Goal: Transaction & Acquisition: Purchase product/service

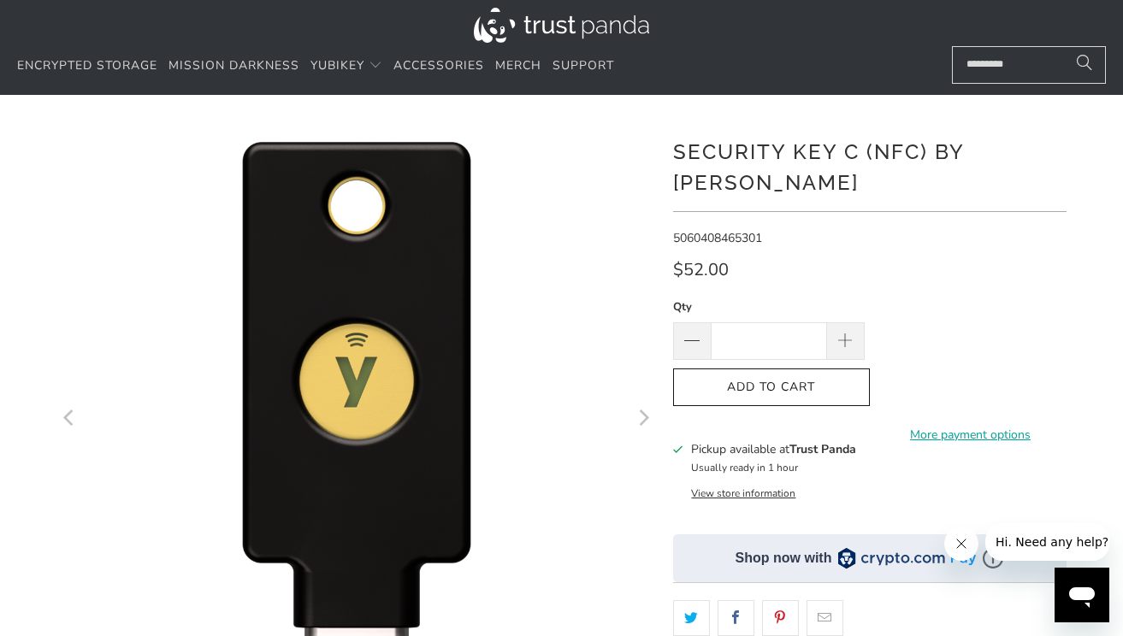
scroll to position [818, 0]
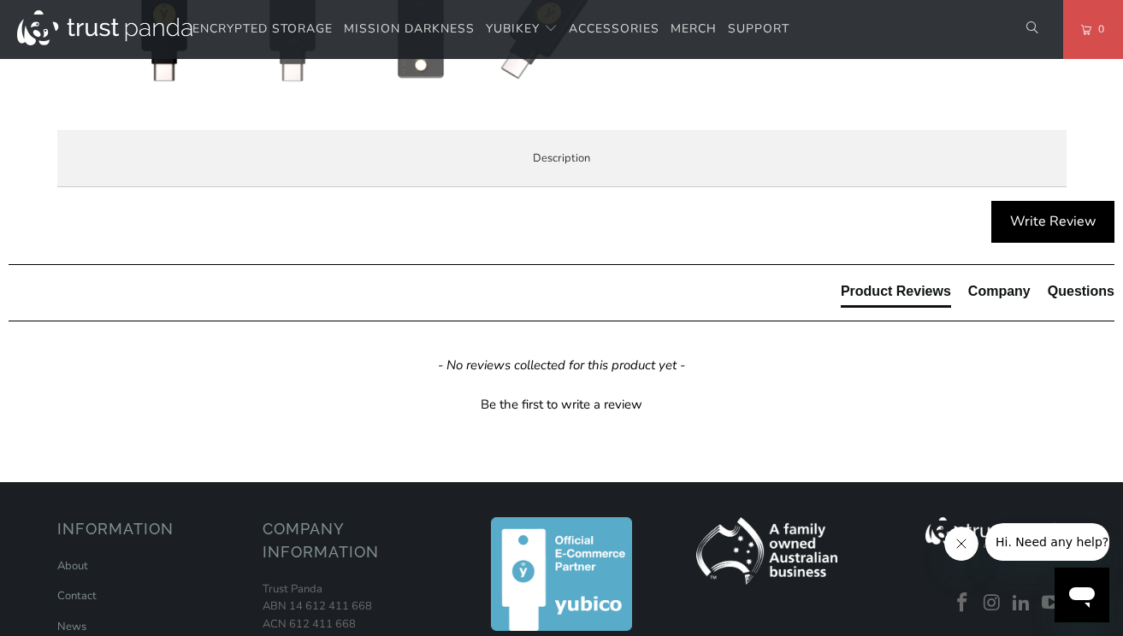
click at [0, 0] on span "Specifications" at bounding box center [0, 0] width 0 height 0
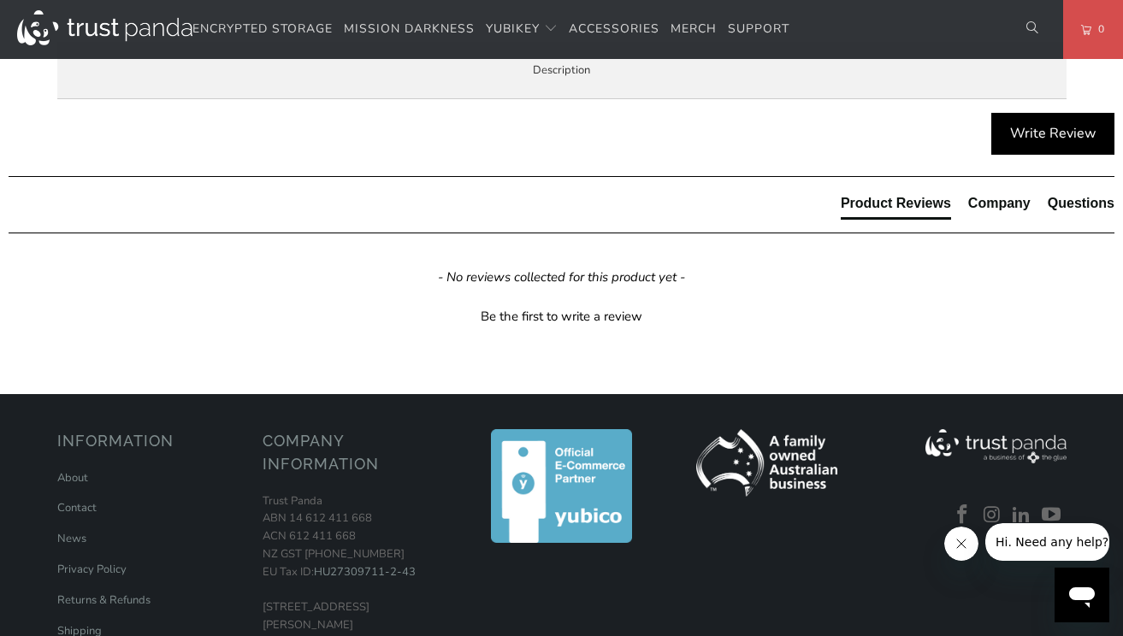
scroll to position [659, 0]
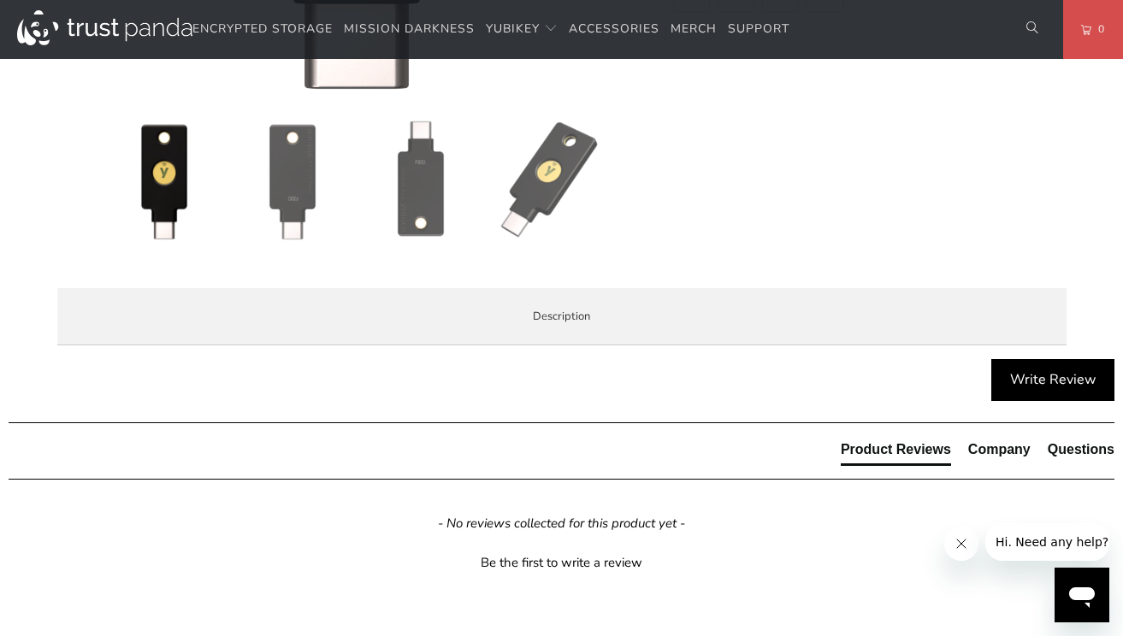
click at [0, 0] on span "Enterprise and Government" at bounding box center [0, 0] width 0 height 0
click at [0, 0] on span "Local Service & Support" at bounding box center [0, 0] width 0 height 0
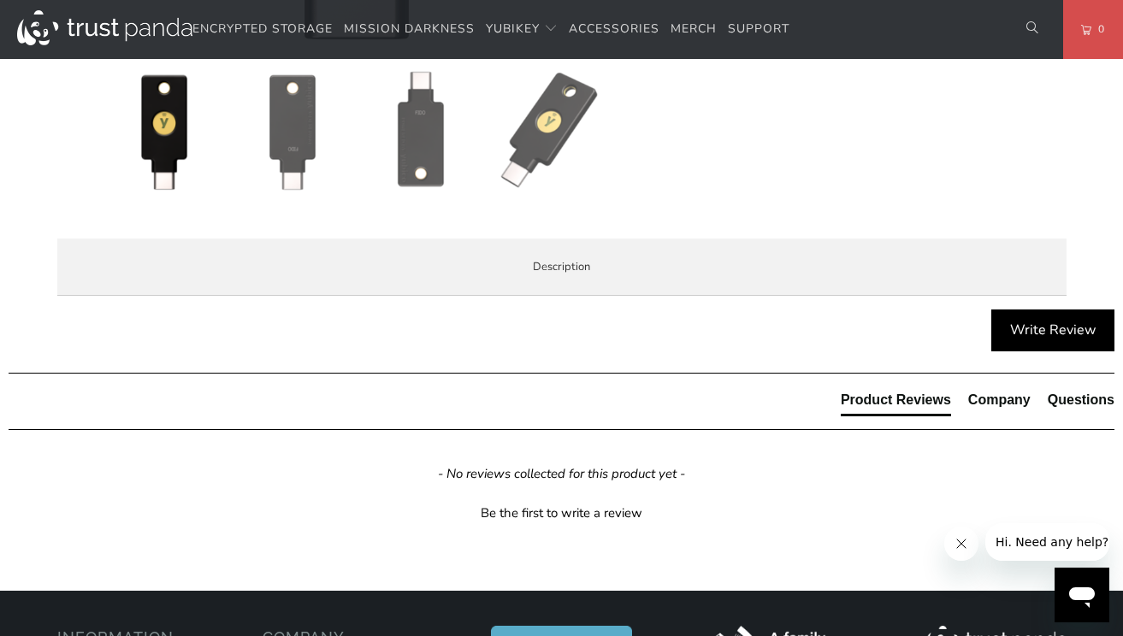
scroll to position [891, 0]
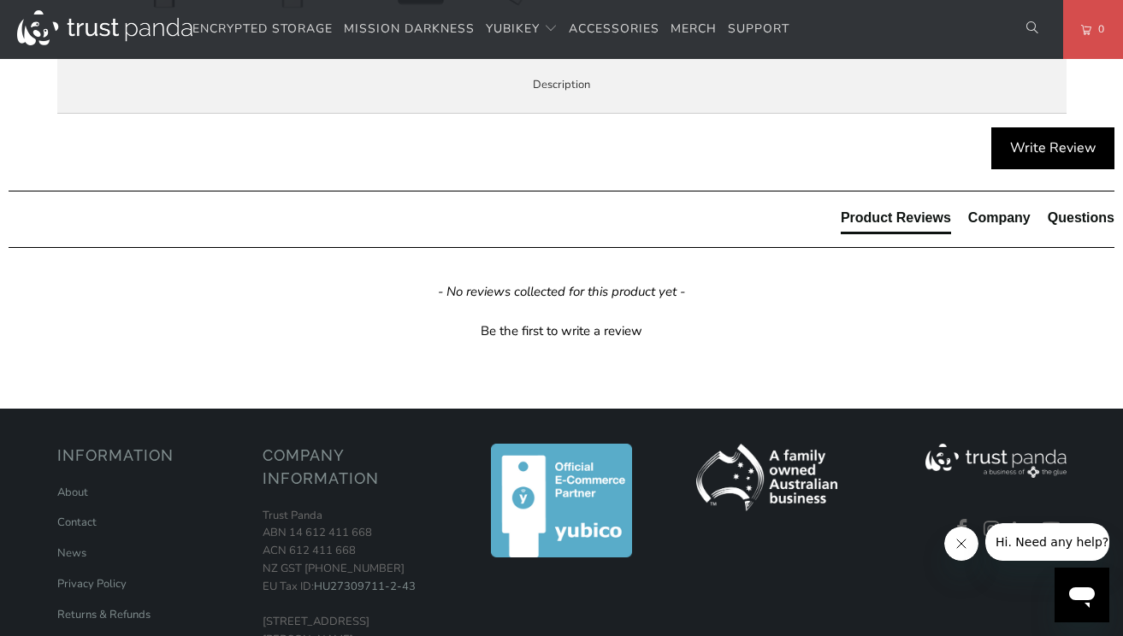
click at [0, 0] on span "Overview" at bounding box center [0, 0] width 0 height 0
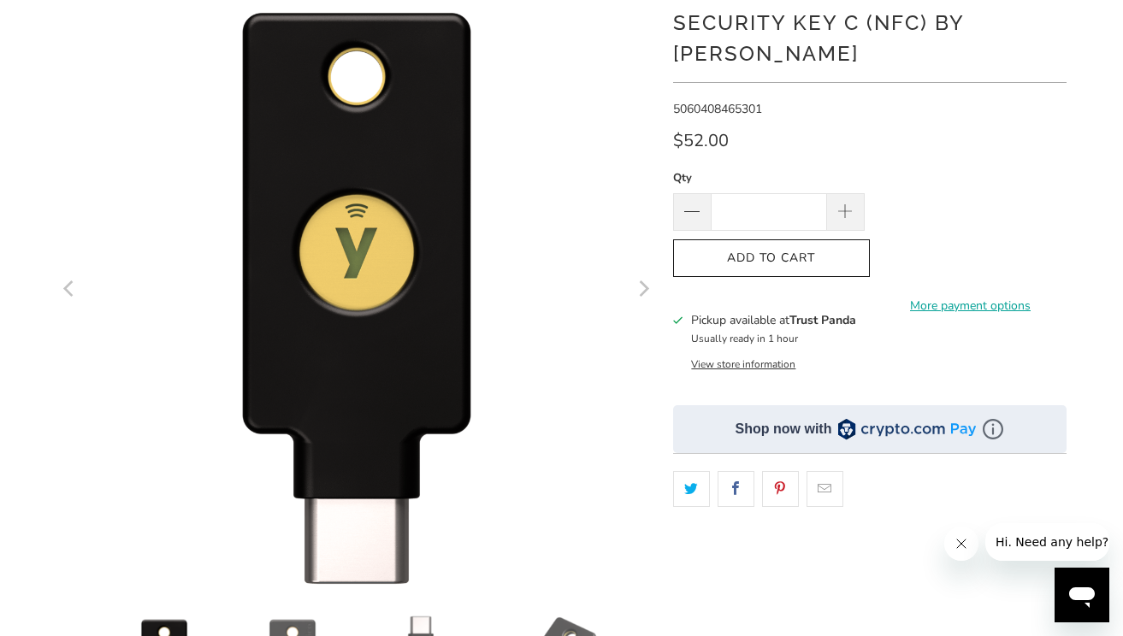
scroll to position [127, 0]
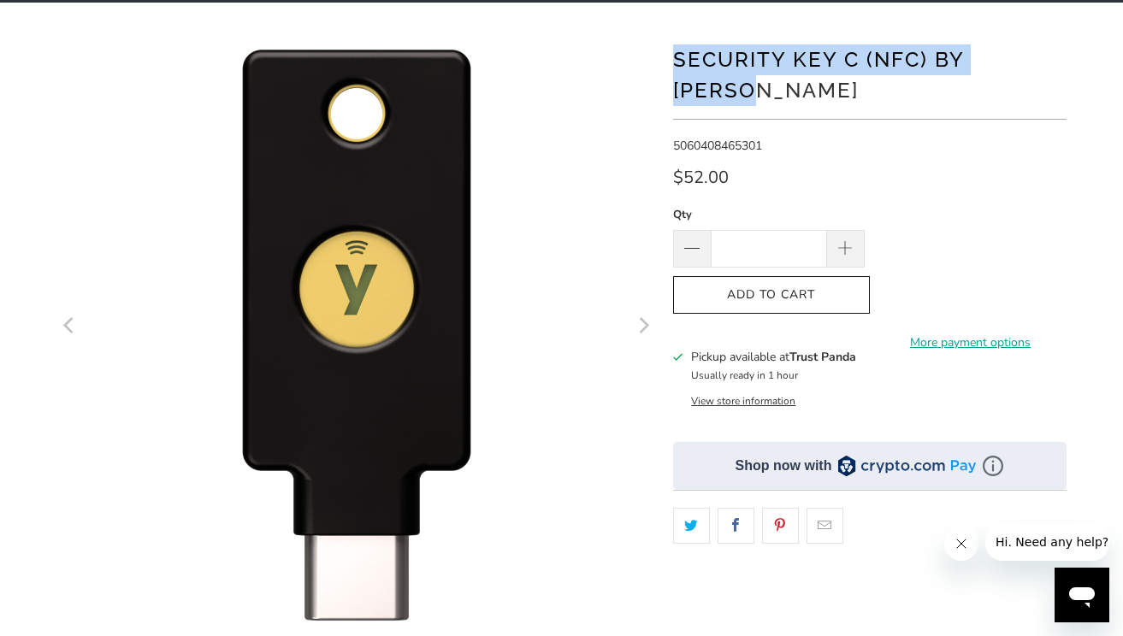
drag, startPoint x: 1088, startPoint y: 54, endPoint x: 680, endPoint y: 63, distance: 408.0
click at [680, 63] on div "*" at bounding box center [561, 459] width 1123 height 863
click at [850, 240] on span at bounding box center [844, 249] width 19 height 19
type input "*"
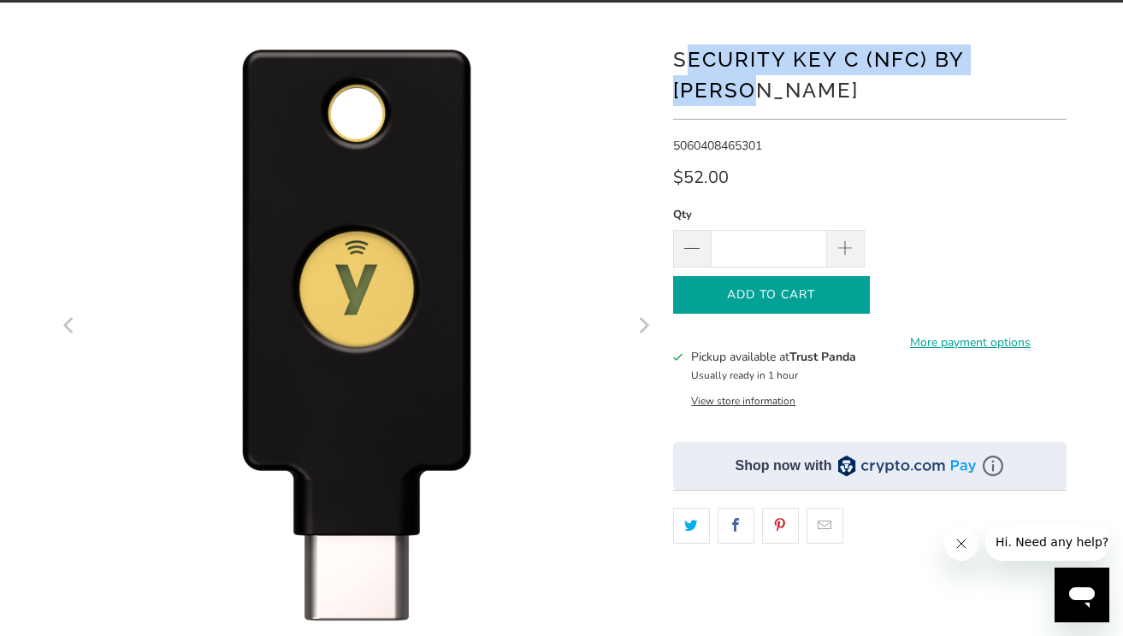
click at [821, 288] on span "Add to Cart" at bounding box center [771, 295] width 161 height 15
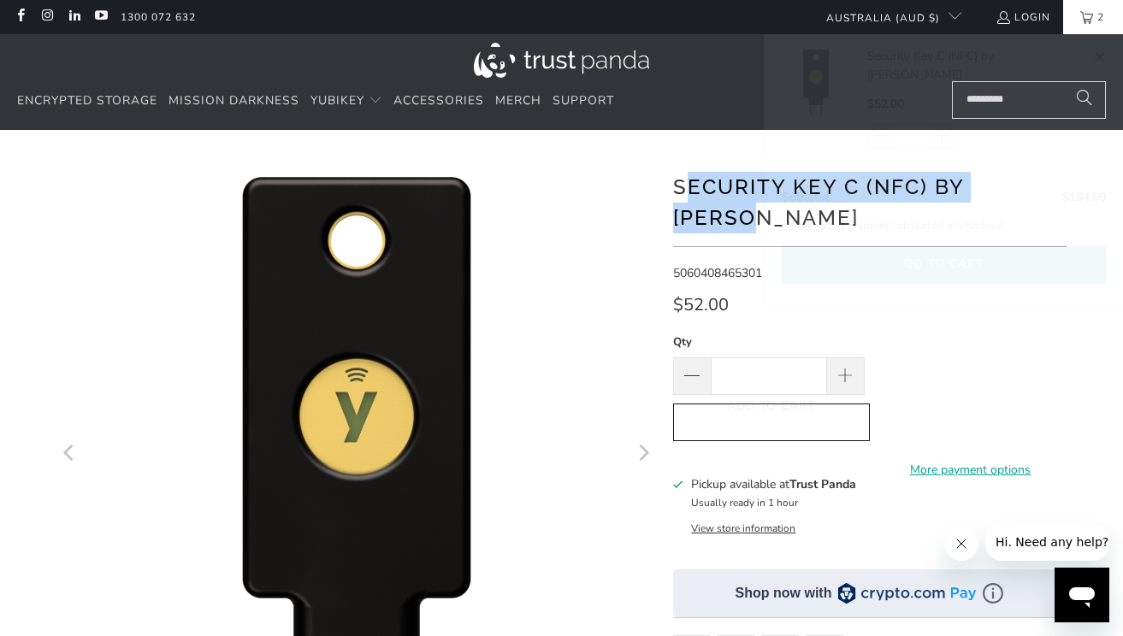
click at [948, 249] on button "Go to cart" at bounding box center [944, 264] width 324 height 38
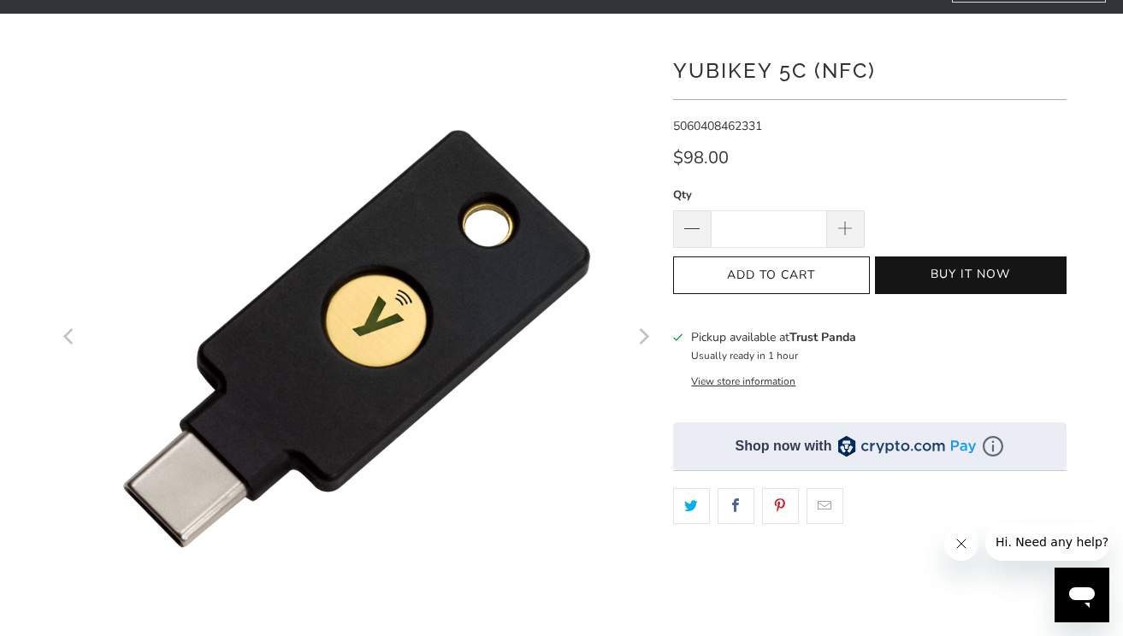
scroll to position [387, 0]
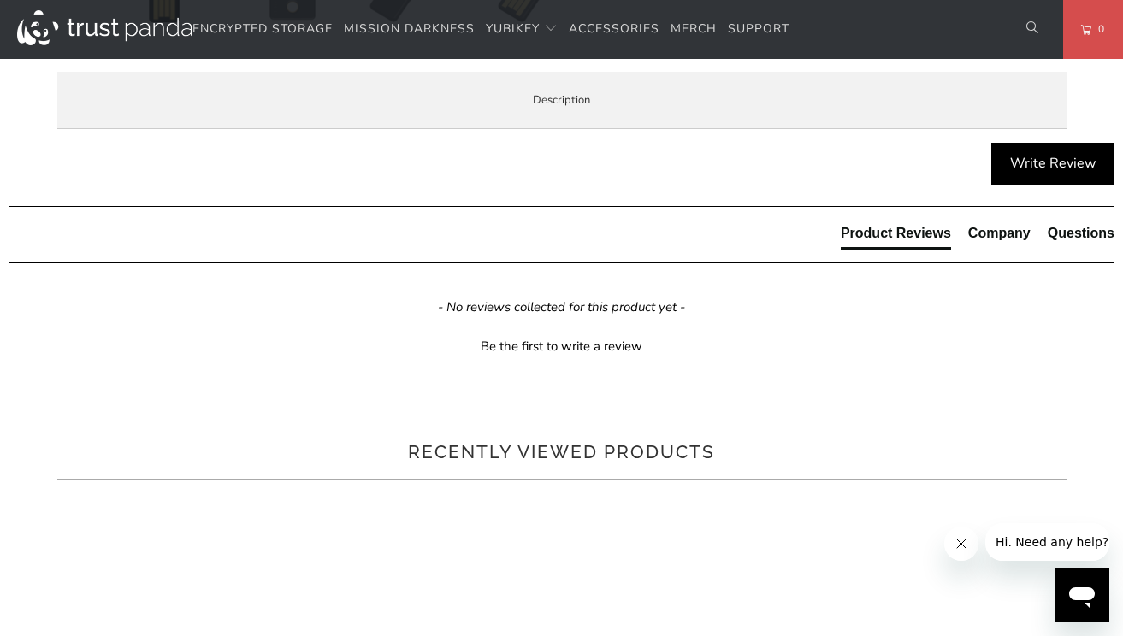
scroll to position [1036, 0]
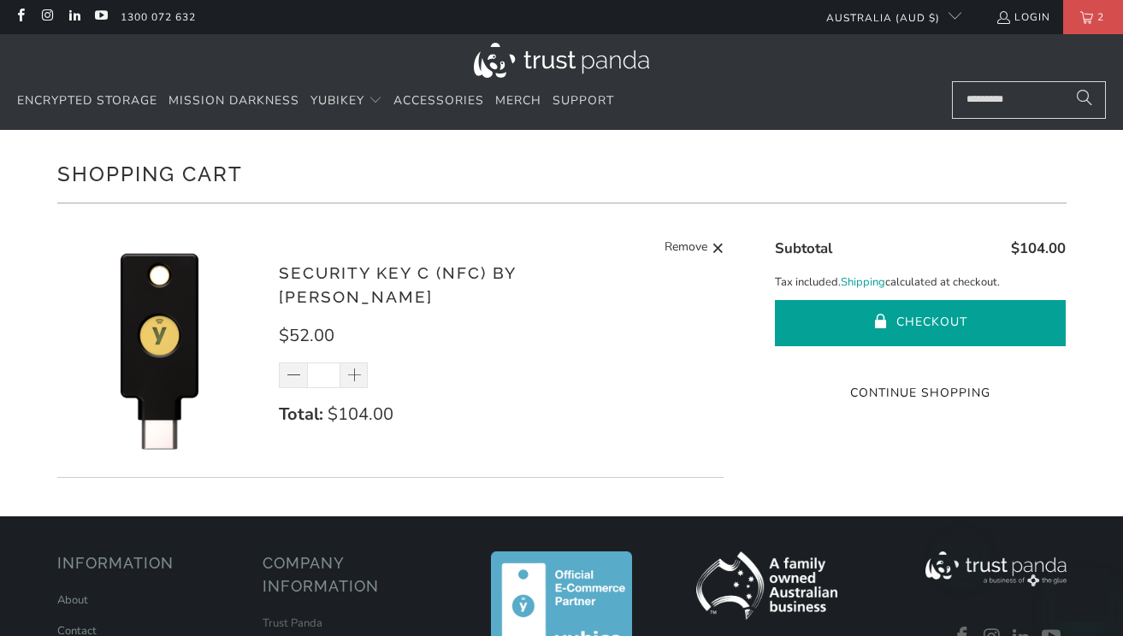
scroll to position [30, 0]
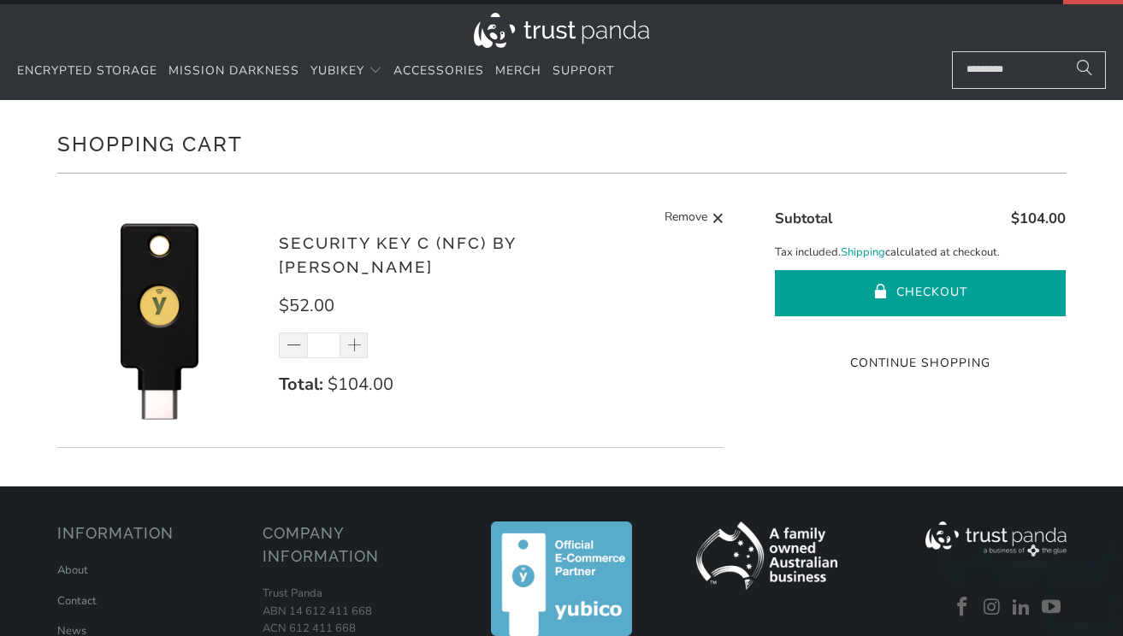
click at [936, 291] on button "Checkout" at bounding box center [920, 293] width 291 height 46
